Goal: Transaction & Acquisition: Obtain resource

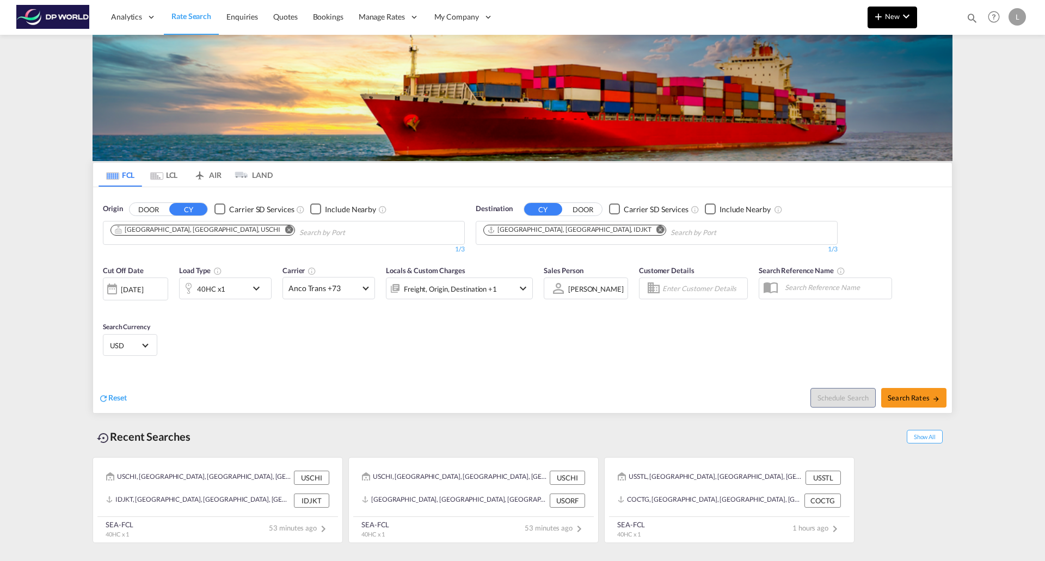
click at [888, 19] on span "New" at bounding box center [892, 16] width 41 height 9
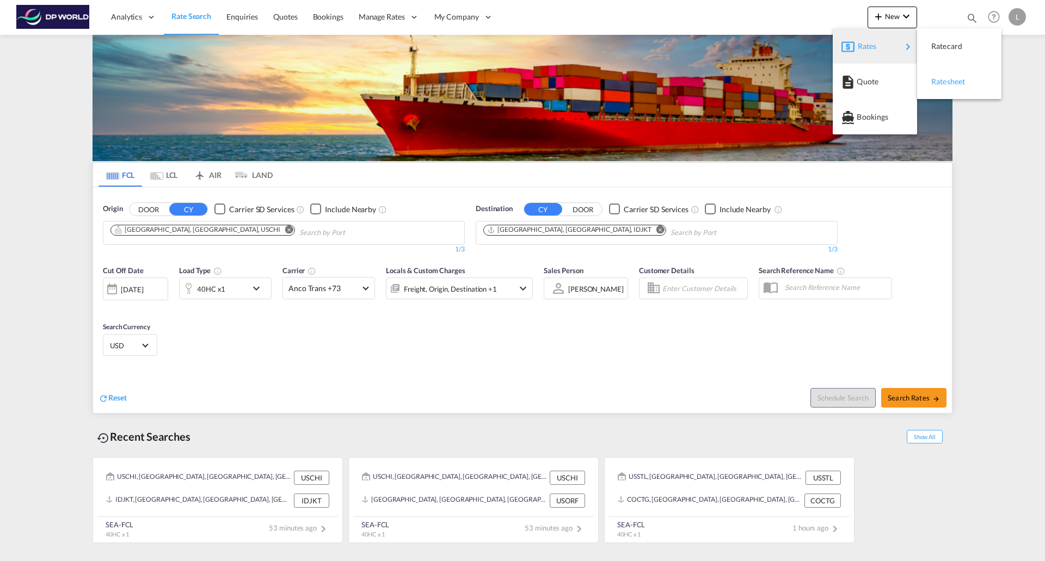
click at [943, 85] on span "Ratesheet" at bounding box center [937, 82] width 12 height 22
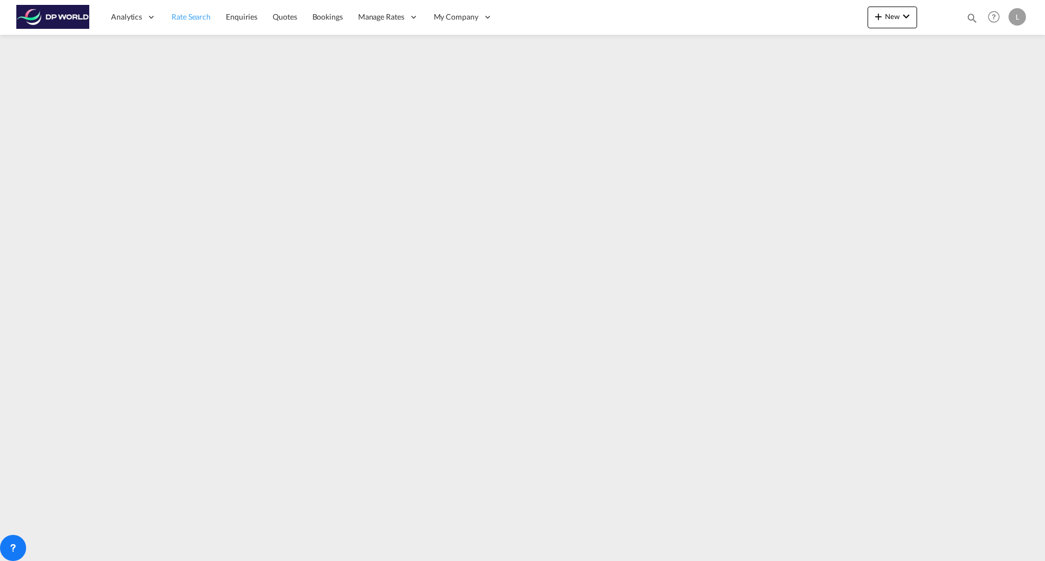
click at [188, 17] on span "Rate Search" at bounding box center [190, 16] width 39 height 9
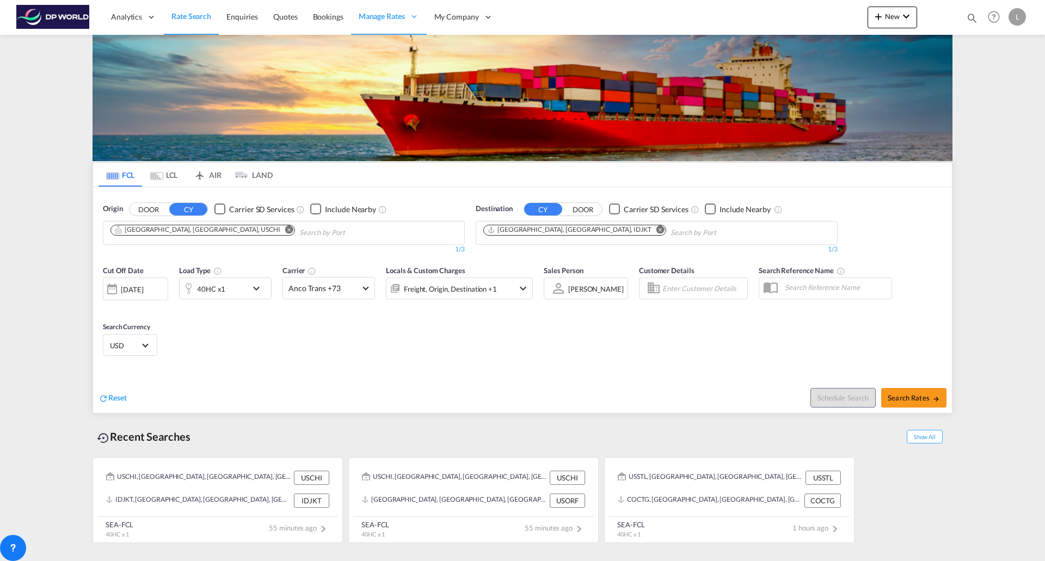
click at [285, 230] on md-icon "Remove" at bounding box center [289, 229] width 8 height 8
click at [657, 230] on md-icon "Remove" at bounding box center [661, 229] width 8 height 8
click at [182, 231] on body "Analytics Reports Dashboard Rate Search Enquiries Quotes Bookings" at bounding box center [522, 280] width 1045 height 561
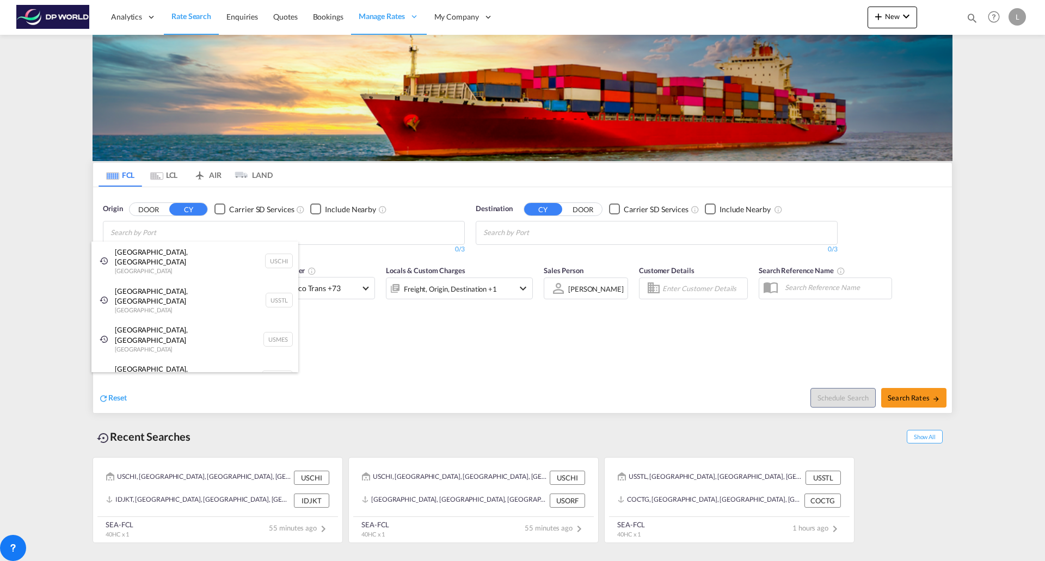
type input "a"
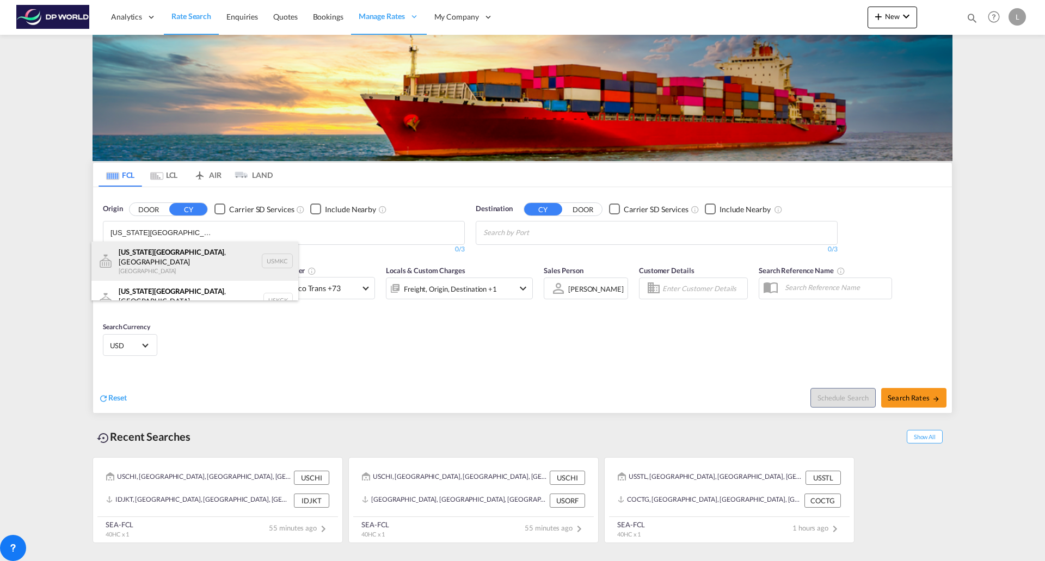
type input "[US_STATE][GEOGRAPHIC_DATA]"
click at [160, 259] on div "[US_STATE][GEOGRAPHIC_DATA] , [GEOGRAPHIC_DATA] [GEOGRAPHIC_DATA] USMKC" at bounding box center [194, 261] width 207 height 39
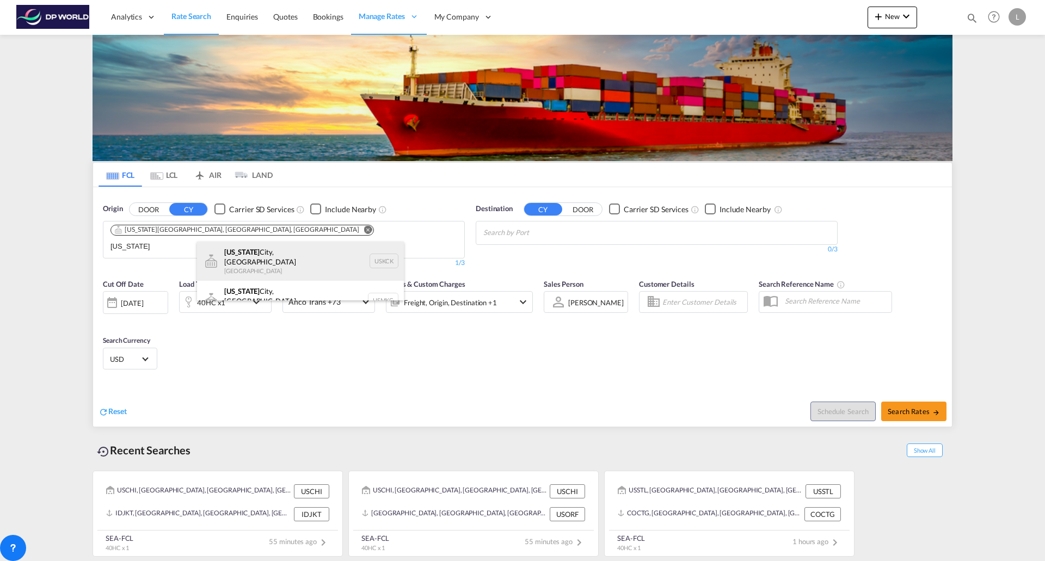
type input "[US_STATE]"
click at [262, 258] on div "[US_STATE][GEOGRAPHIC_DATA], [GEOGRAPHIC_DATA] [GEOGRAPHIC_DATA] USKCK" at bounding box center [300, 261] width 207 height 39
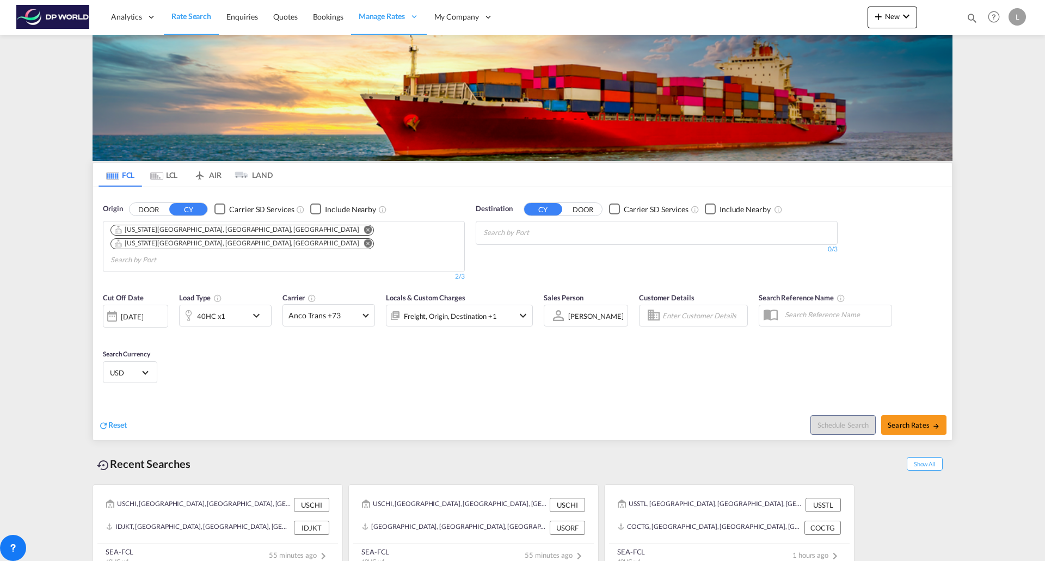
click at [592, 231] on body "Analytics Reports Dashboard Rate Search Enquiries Quotes Bookings" at bounding box center [522, 280] width 1045 height 561
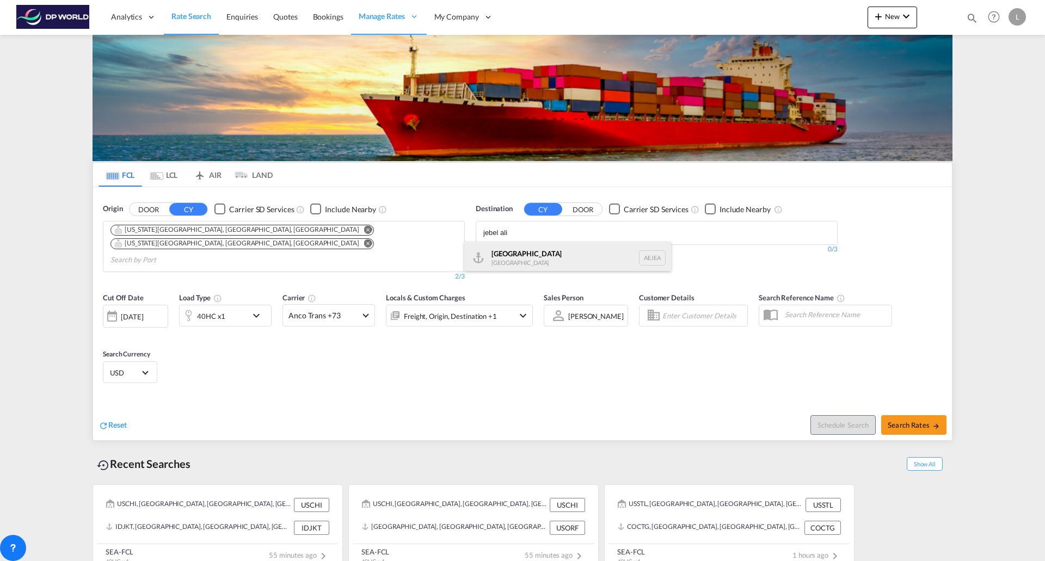
type input "jebel ali"
drag, startPoint x: 513, startPoint y: 255, endPoint x: 616, endPoint y: 287, distance: 107.3
click at [513, 256] on div "[GEOGRAPHIC_DATA] [GEOGRAPHIC_DATA]" at bounding box center [567, 258] width 207 height 33
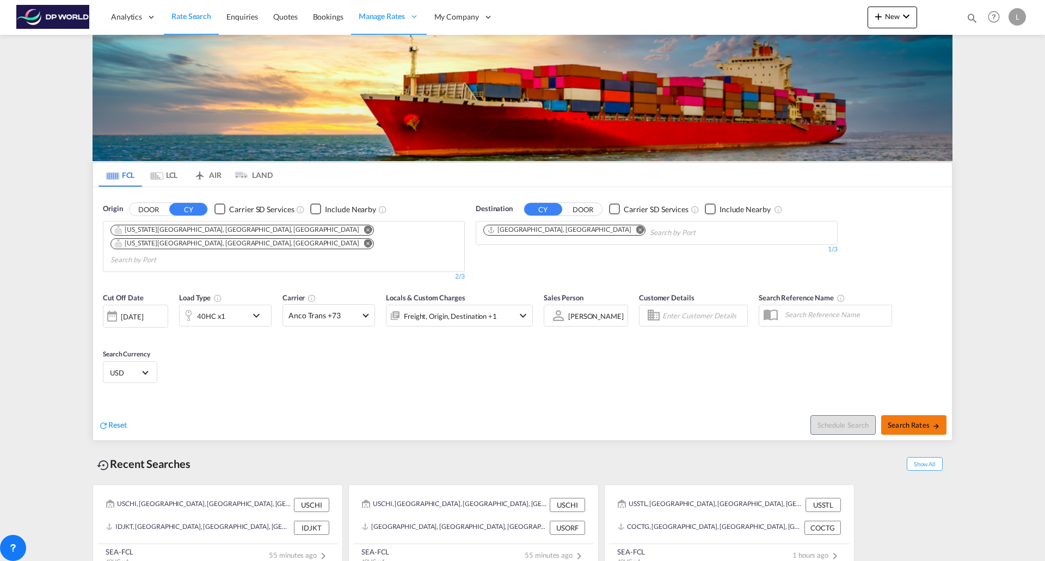
click at [904, 421] on span "Search Rates" at bounding box center [914, 425] width 52 height 9
type input "USMKC,USKCK to AEJEA / [DATE]"
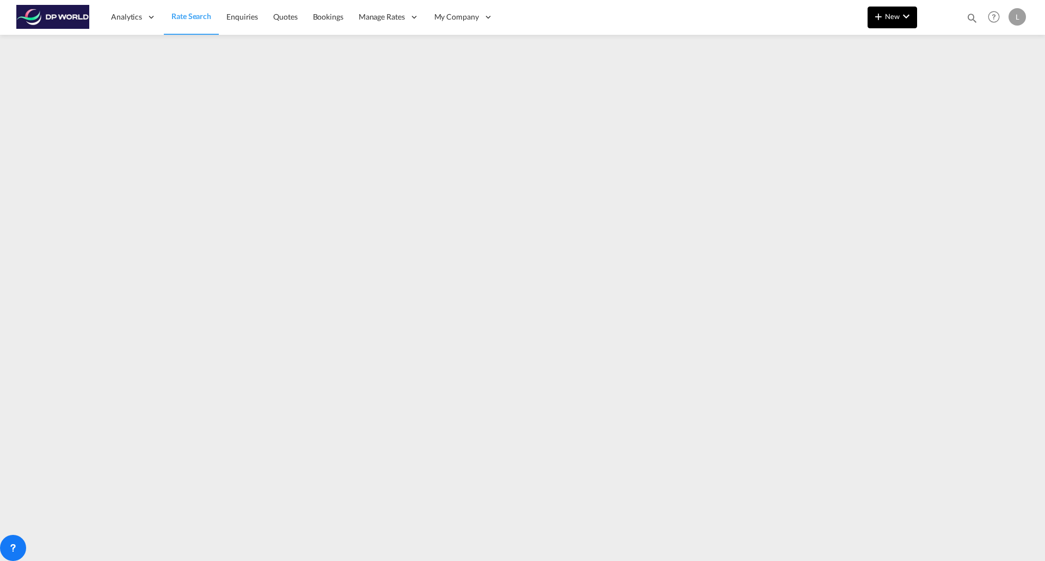
click at [896, 17] on span "New" at bounding box center [892, 16] width 41 height 9
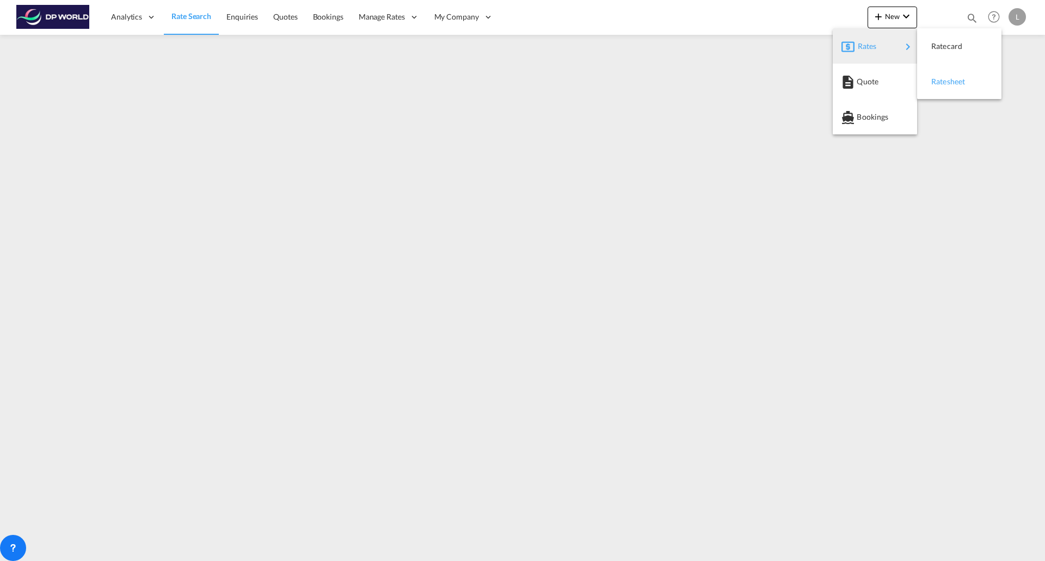
click at [943, 78] on span "Ratesheet" at bounding box center [937, 82] width 12 height 22
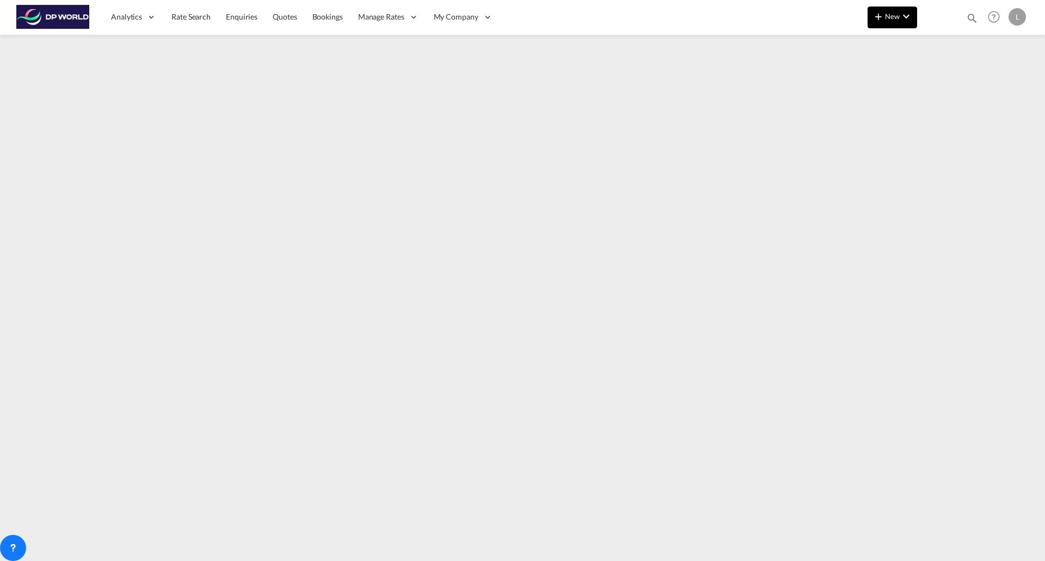
click at [896, 14] on span "New" at bounding box center [892, 16] width 41 height 9
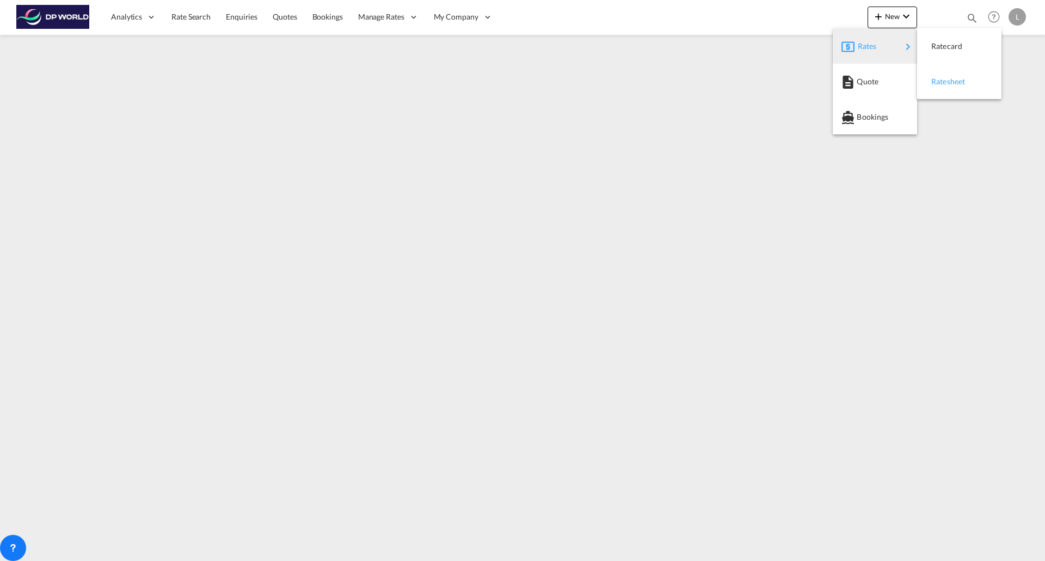
click at [943, 83] on span "Ratesheet" at bounding box center [937, 82] width 12 height 22
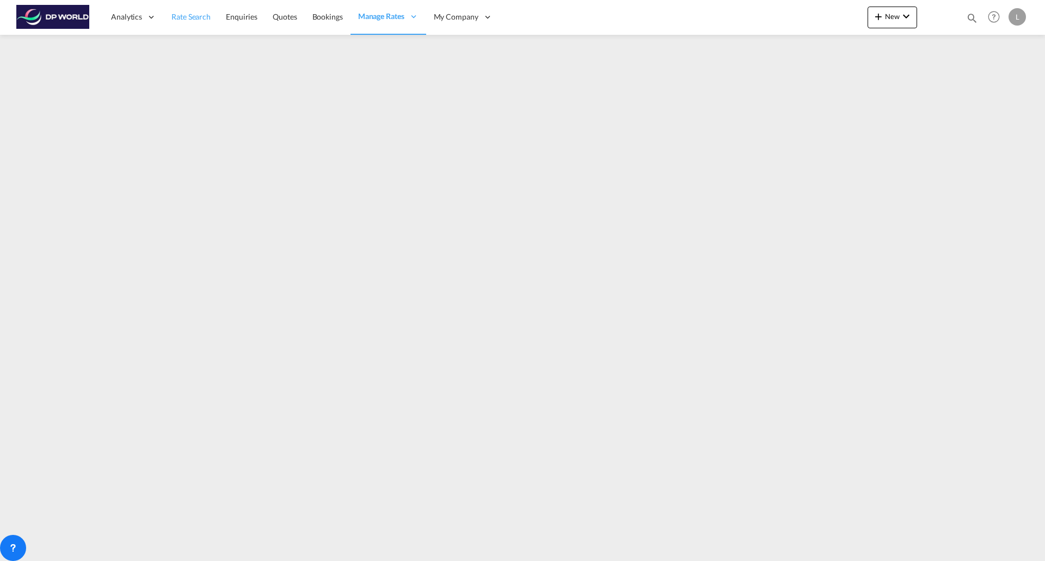
click at [182, 20] on span "Rate Search" at bounding box center [190, 16] width 39 height 9
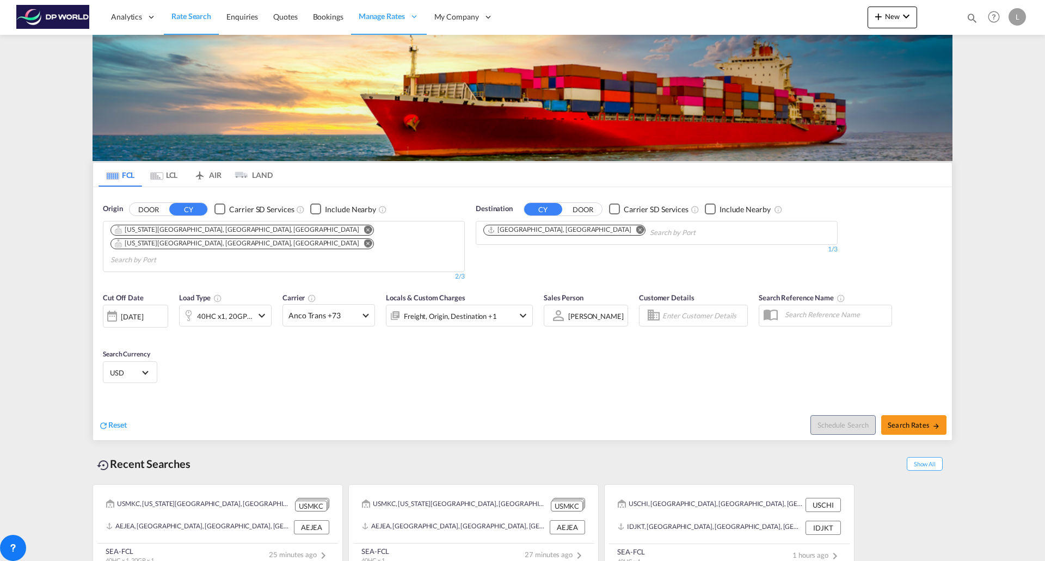
click at [364, 239] on md-icon "Remove" at bounding box center [368, 243] width 8 height 8
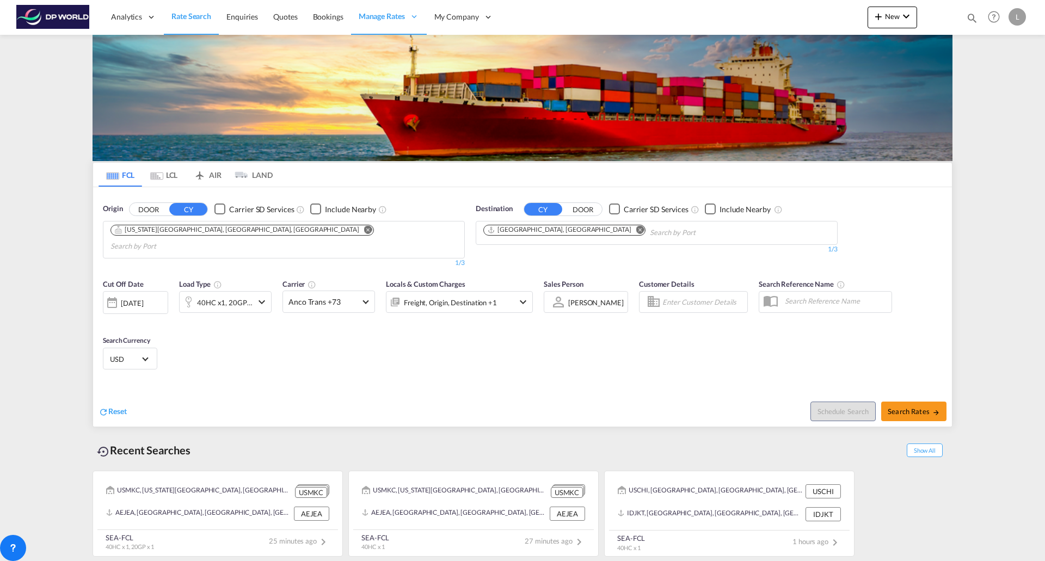
click at [364, 227] on md-icon "Remove" at bounding box center [368, 229] width 8 height 8
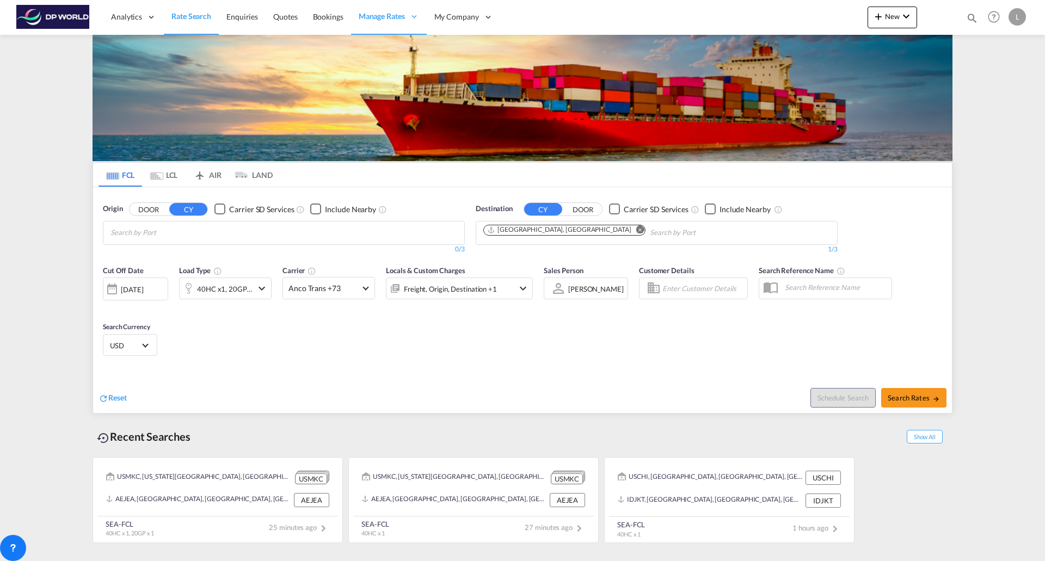
click at [636, 227] on md-icon "Remove" at bounding box center [640, 229] width 8 height 8
click at [123, 233] on body "Analytics Reports Dashboard Rate Search Enquiries Quotes Bookings" at bounding box center [522, 280] width 1045 height 561
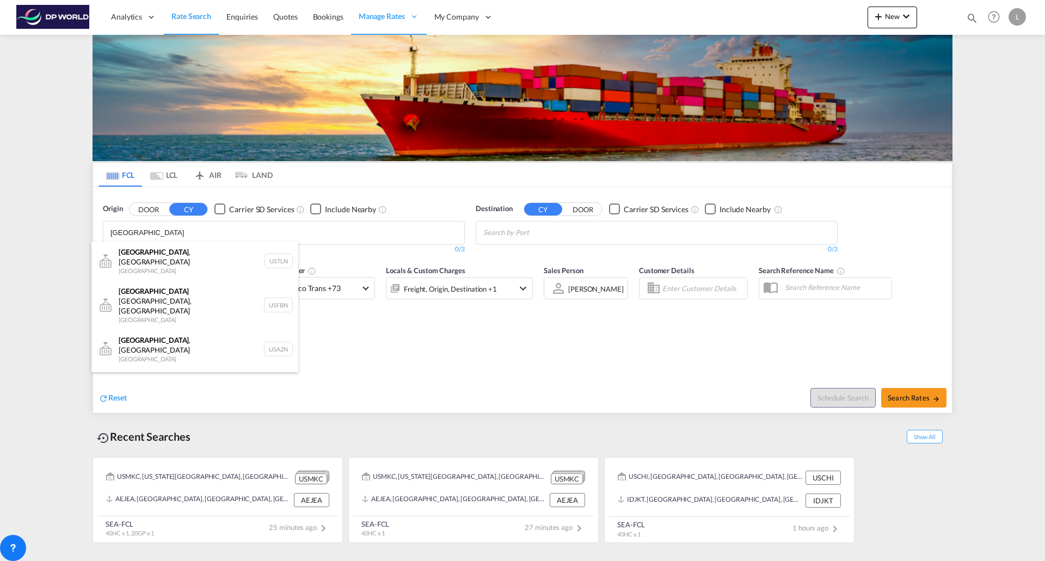
scroll to position [33, 0]
type input "[GEOGRAPHIC_DATA]"
click at [141, 375] on div "[GEOGRAPHIC_DATA] , [GEOGRAPHIC_DATA] [GEOGRAPHIC_DATA] USATL" at bounding box center [194, 394] width 207 height 39
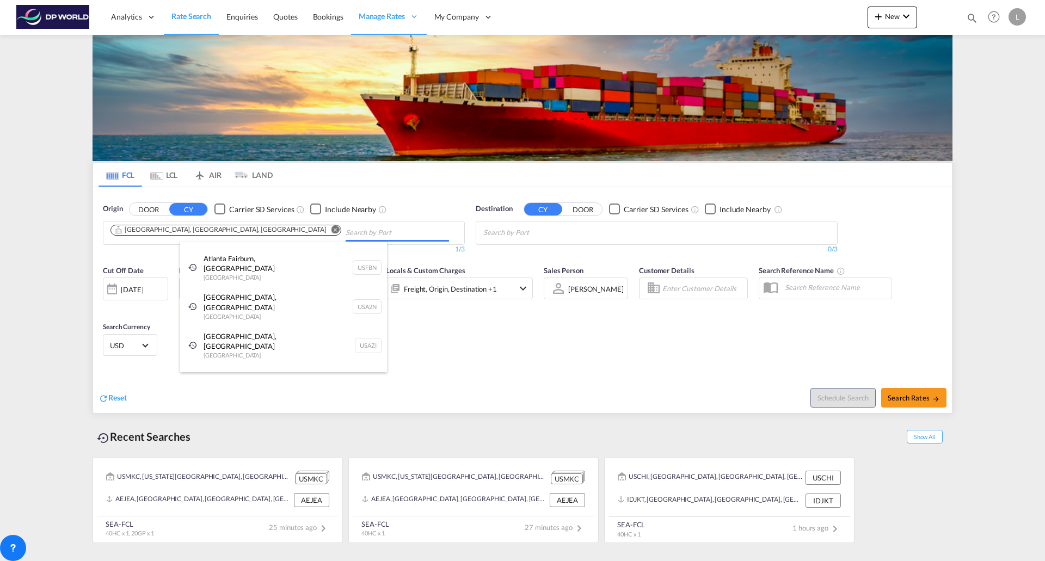
scroll to position [16, 0]
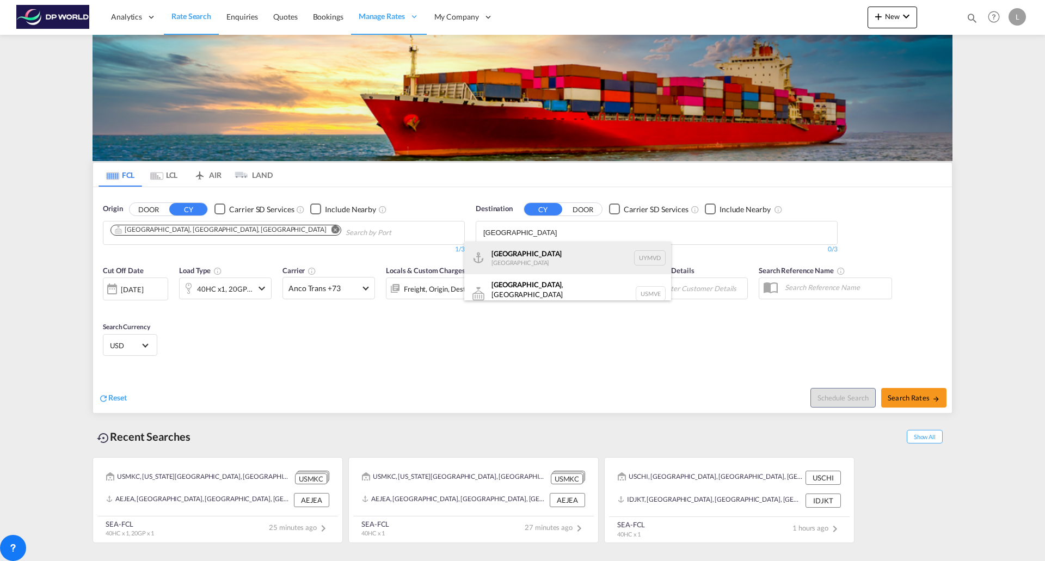
type input "[GEOGRAPHIC_DATA]"
click at [520, 254] on div "[GEOGRAPHIC_DATA] [GEOGRAPHIC_DATA] UYMVD" at bounding box center [567, 258] width 207 height 33
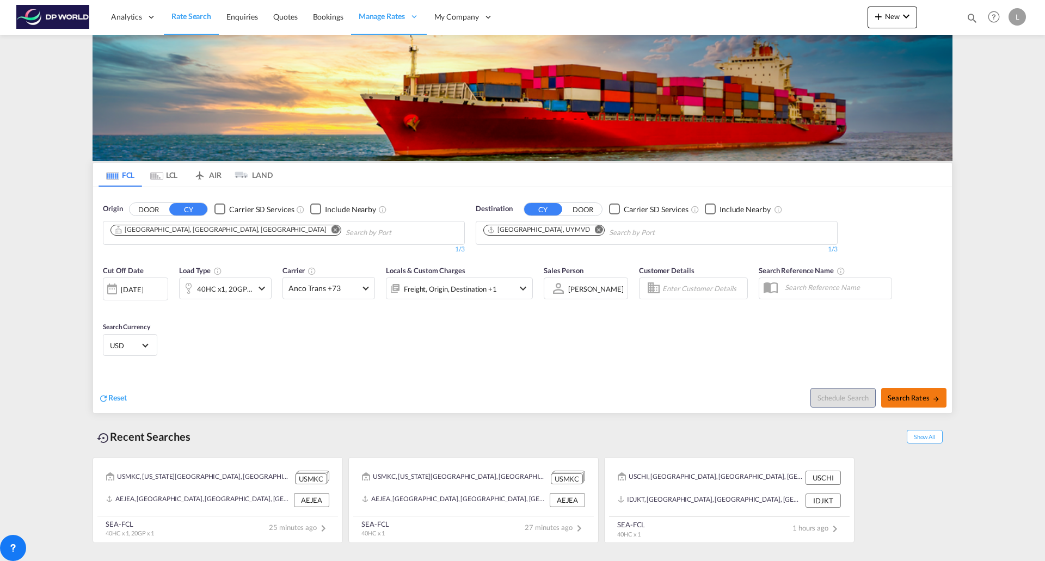
click at [915, 398] on span "Search Rates" at bounding box center [914, 398] width 52 height 9
type input "USATL to UYMVD / [DATE]"
